Goal: Task Accomplishment & Management: Complete application form

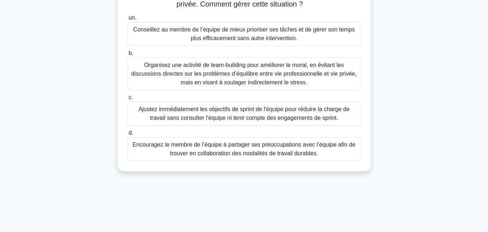
scroll to position [72, 0]
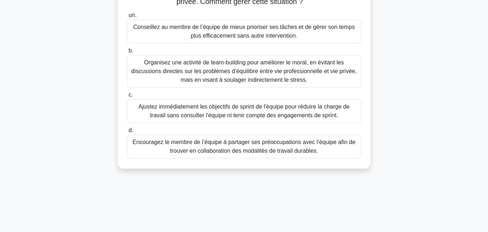
click at [236, 116] on font "Ajustez immédiatement les objectifs de sprint de l'équipe pour réduire la charg…" at bounding box center [243, 110] width 211 height 15
click at [127, 97] on input "c. Ajustez immédiatement les objectifs de sprint de l'équipe pour réduire la ch…" at bounding box center [127, 95] width 0 height 5
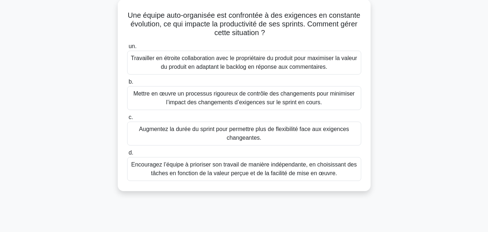
scroll to position [43, 0]
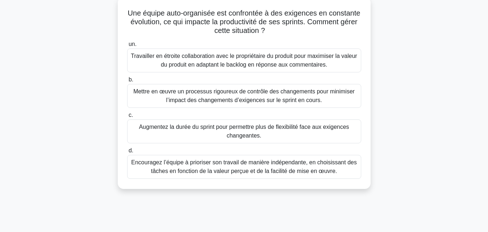
click at [279, 95] on font "Mettre en œuvre un processus rigoureux de contrôle des changements pour minimis…" at bounding box center [244, 95] width 222 height 15
click at [127, 82] on input "b. Mettre en œuvre un processus rigoureux de contrôle des changements pour mini…" at bounding box center [127, 79] width 0 height 5
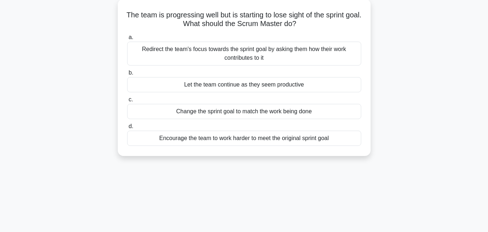
scroll to position [0, 0]
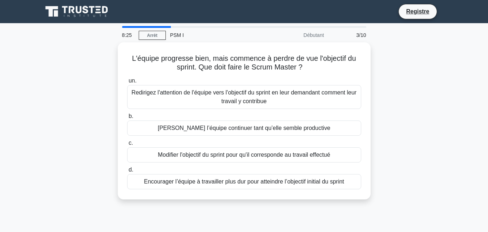
click at [279, 95] on font "Redirigez l'attention de l'équipe vers l'objectif du sprint en leur demandant c…" at bounding box center [244, 96] width 228 height 17
click at [127, 83] on input "un. Redirigez l'attention de l'équipe vers l'objectif du sprint en leur demanda…" at bounding box center [127, 80] width 0 height 5
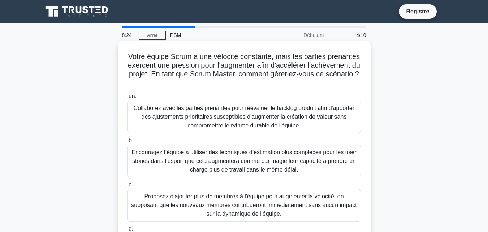
click at [273, 127] on font "Collaborez avec les parties prenantes pour réévaluer le backlog produit afin d'…" at bounding box center [244, 116] width 221 height 23
click at [127, 99] on input "un. Collaborez avec les parties prenantes pour réévaluer le backlog produit afi…" at bounding box center [127, 96] width 0 height 5
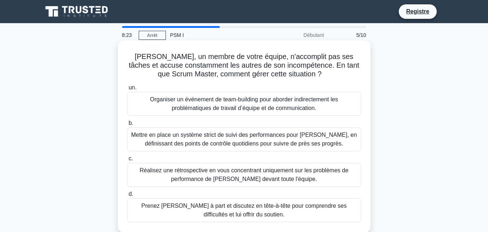
click at [275, 111] on font "Organiser un événement de team-building pour aborder indirectement les probléma…" at bounding box center [244, 103] width 188 height 15
click at [127, 90] on input "un. Organiser un événement de team-building pour aborder indirectement les prob…" at bounding box center [127, 87] width 0 height 5
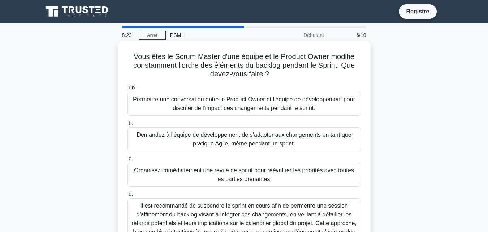
click at [275, 112] on div "Permettre une conversation entre le Product Owner et l'équipe de développement …" at bounding box center [244, 104] width 234 height 24
click at [127, 90] on input "un. Permettre une conversation entre le Product Owner et l'équipe de développem…" at bounding box center [127, 87] width 0 height 5
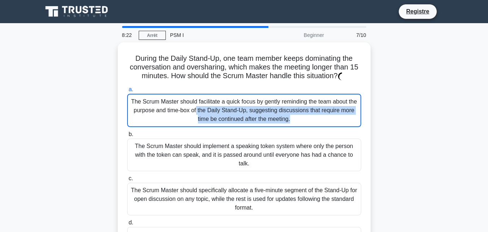
click at [275, 112] on div "The Scrum Master should facilitate a quick focus by gently reminding the team a…" at bounding box center [244, 110] width 234 height 33
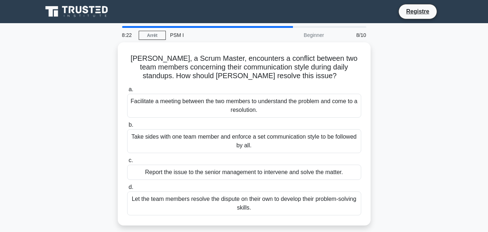
click at [275, 112] on div "Facilitate a meeting between the two members to understand the problem and come…" at bounding box center [244, 106] width 234 height 24
click at [127, 92] on input "a. Facilitate a meeting between the two members to understand the problem and c…" at bounding box center [127, 89] width 0 height 5
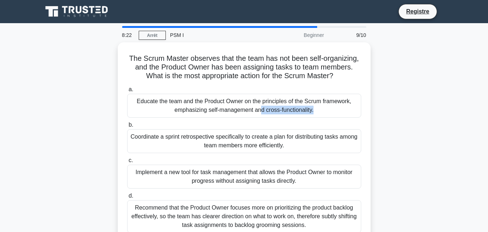
click at [275, 112] on div "Educate the team and the Product Owner on the principles of the Scrum framework…" at bounding box center [244, 106] width 234 height 24
click at [127, 92] on input "a. Educate the team and the Product Owner on the principles of the Scrum framew…" at bounding box center [127, 89] width 0 height 5
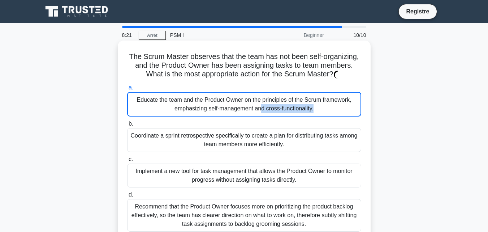
click at [275, 112] on div "Educate the team and the Product Owner on the principles of the Scrum framework…" at bounding box center [244, 104] width 234 height 25
